Goal: Information Seeking & Learning: Find specific fact

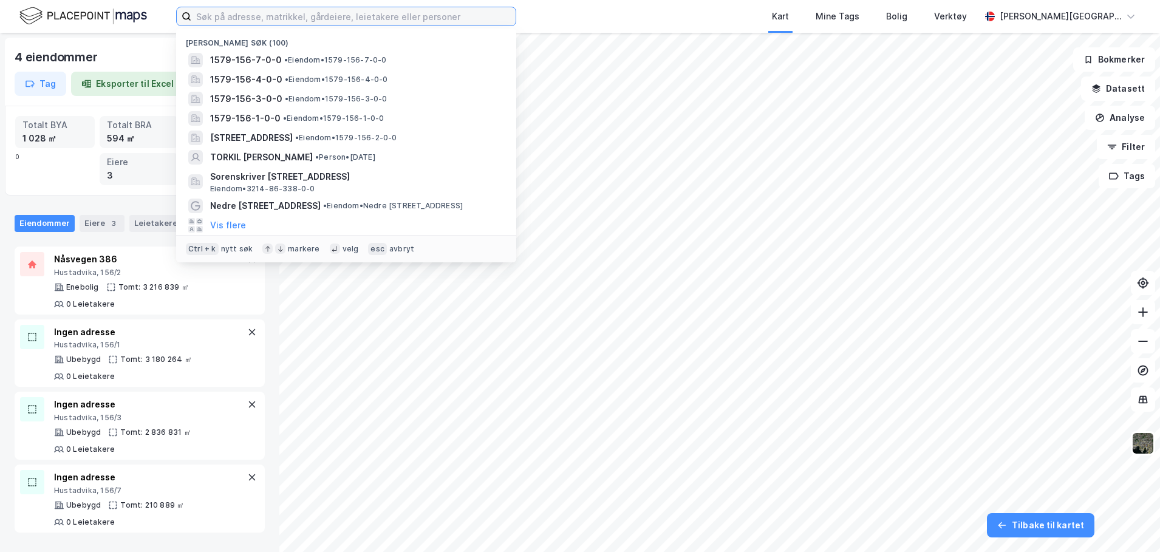
click at [333, 21] on input at bounding box center [353, 16] width 324 height 18
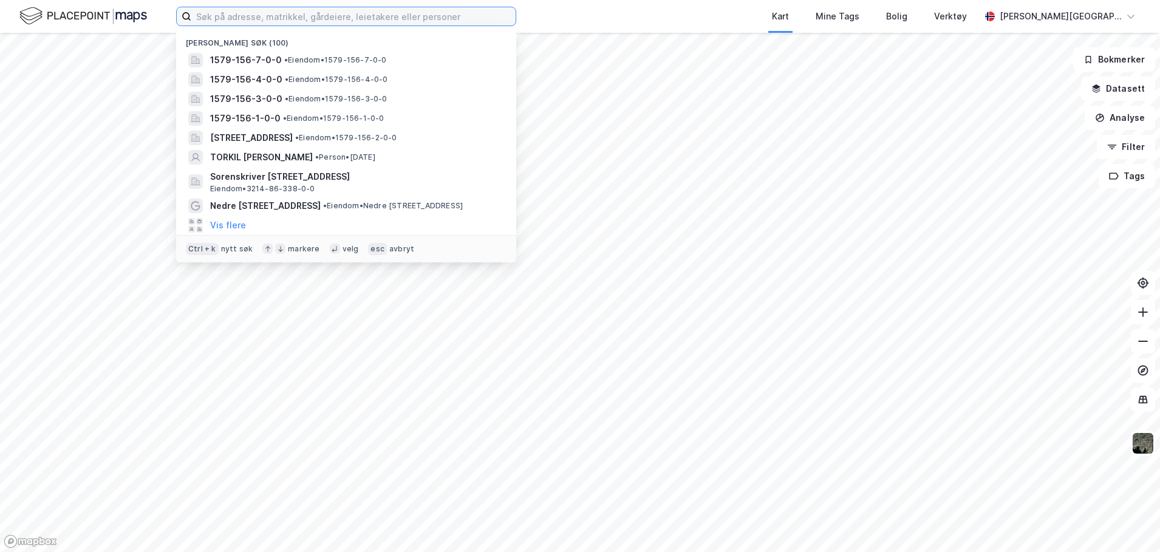
click at [351, 19] on input at bounding box center [353, 16] width 324 height 18
paste input "Toresheimvegen 9"
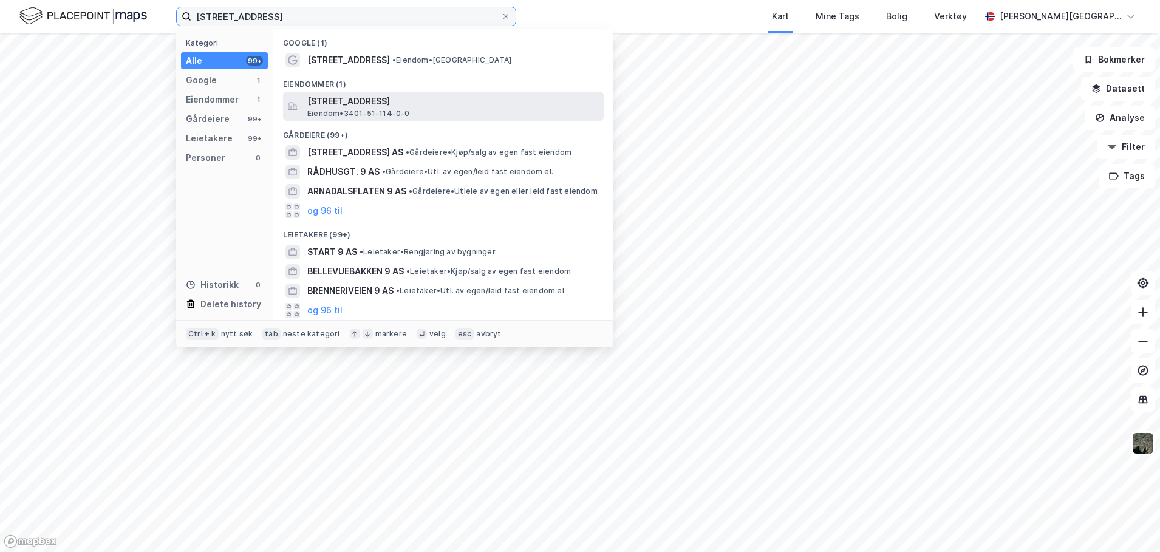
type input "Toresheimvegen 9"
click at [354, 110] on span "Eiendom • 3401-51-114-0-0" at bounding box center [358, 114] width 103 height 10
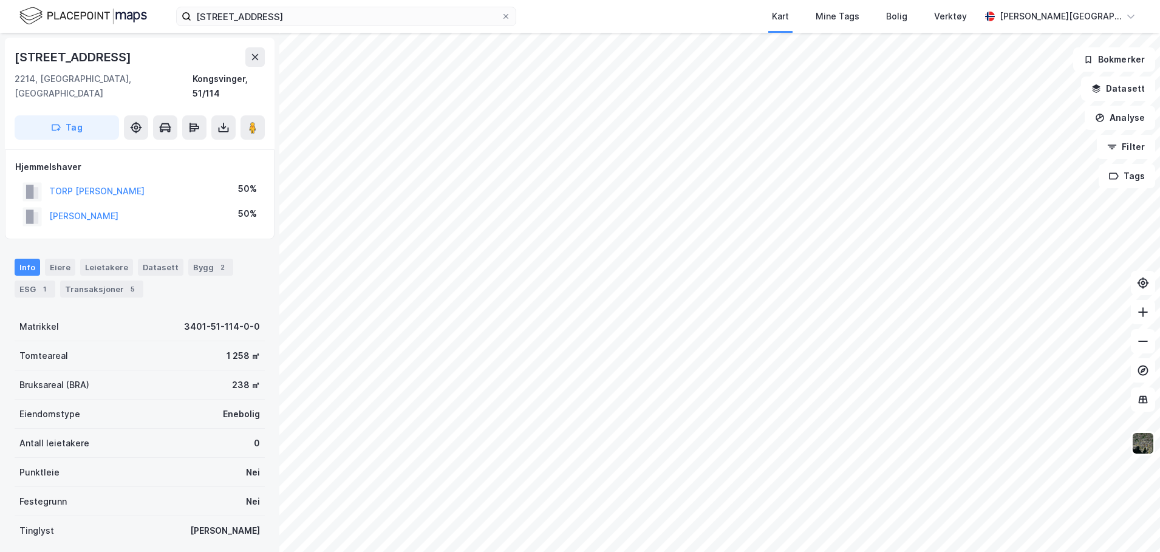
click at [107, 184] on div "TORP GURO HOUMB" at bounding box center [96, 191] width 95 height 15
click at [106, 184] on div "TORP GURO HOUMB" at bounding box center [96, 191] width 95 height 15
click at [0, 0] on button "TORP GURO HOUMB" at bounding box center [0, 0] width 0 height 0
